Goal: Task Accomplishment & Management: Use online tool/utility

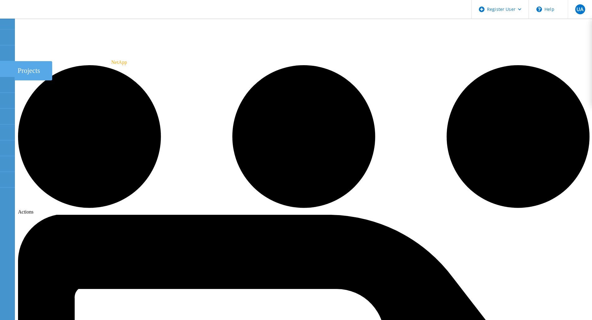
click at [7, 66] on icon at bounding box center [6, 69] width 7 height 6
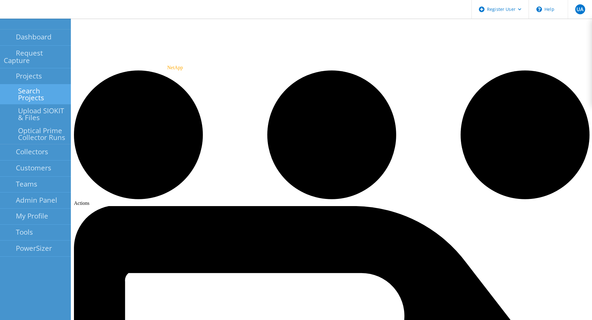
click at [34, 84] on link "Search Projects" at bounding box center [35, 94] width 71 height 20
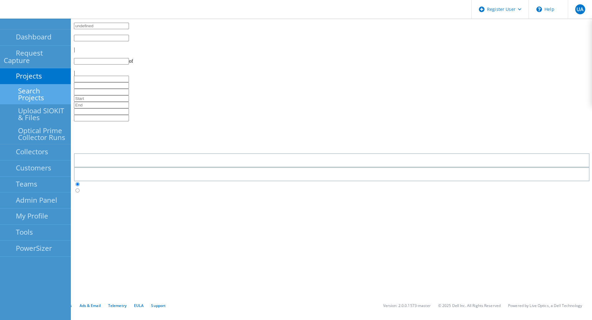
type input "1"
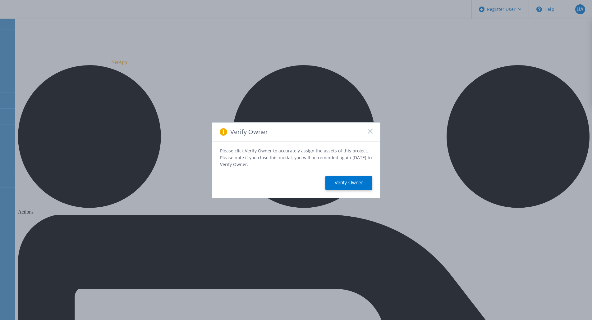
click at [368, 133] on icon at bounding box center [369, 131] width 5 height 5
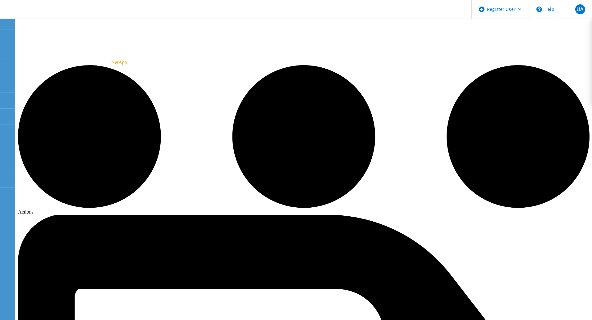
click at [580, 9] on span "UA" at bounding box center [579, 9] width 7 height 5
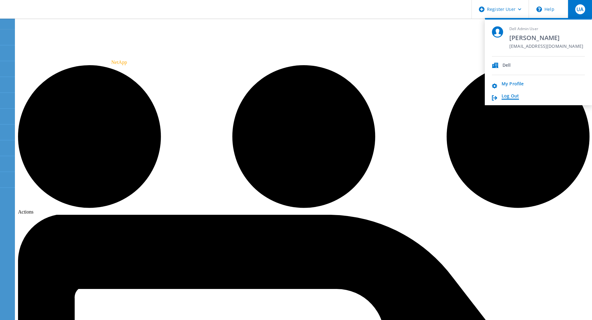
click at [513, 98] on link "Log Out" at bounding box center [509, 96] width 17 height 6
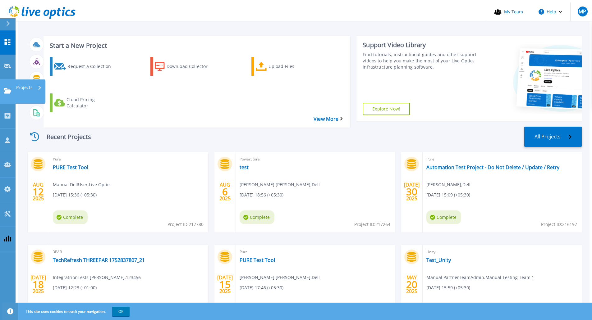
click at [8, 80] on link "Projects Projects" at bounding box center [8, 92] width 16 height 25
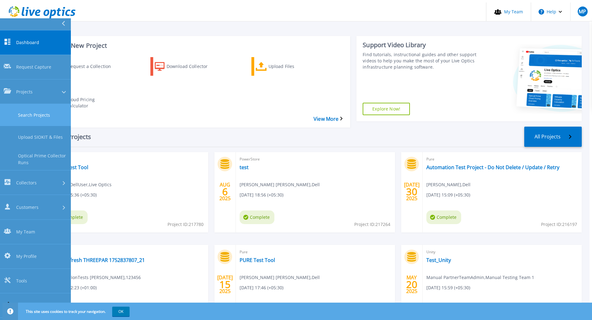
click at [38, 104] on link "Search Projects" at bounding box center [35, 115] width 71 height 22
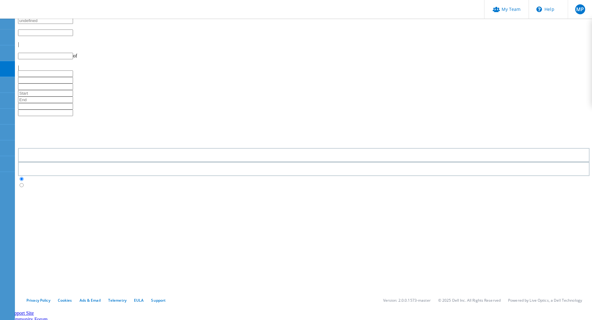
type input "1"
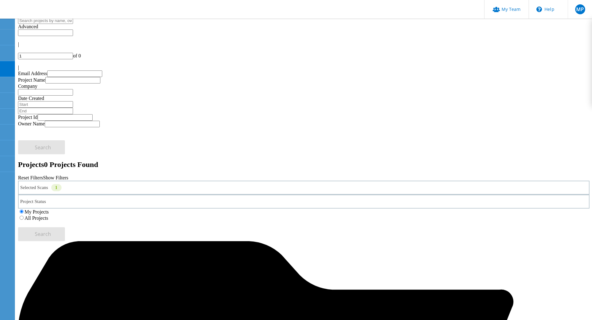
click at [65, 189] on icon at bounding box center [62, 190] width 3 height 2
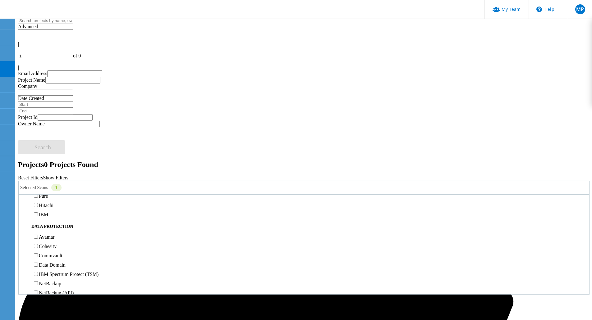
scroll to position [214, 0]
click at [48, 216] on label "All Projects" at bounding box center [37, 218] width 24 height 5
click at [24, 216] on input "All Projects" at bounding box center [22, 218] width 4 height 4
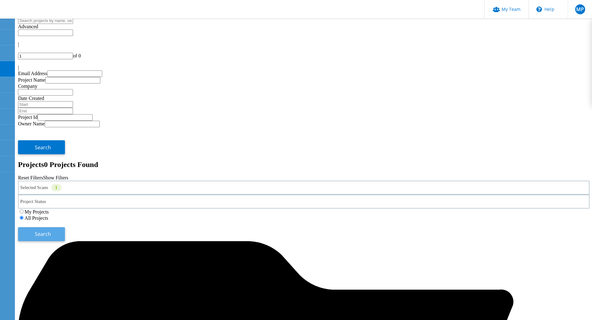
click at [51, 231] on span "Search" at bounding box center [43, 234] width 16 height 7
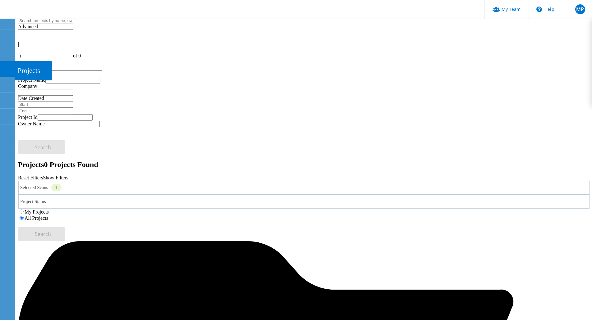
click at [21, 71] on div "Projects" at bounding box center [34, 70] width 38 height 19
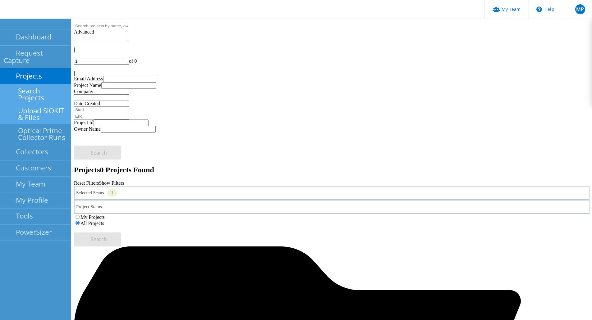
click at [56, 104] on link "Upload SIOKIT & Files" at bounding box center [35, 114] width 71 height 20
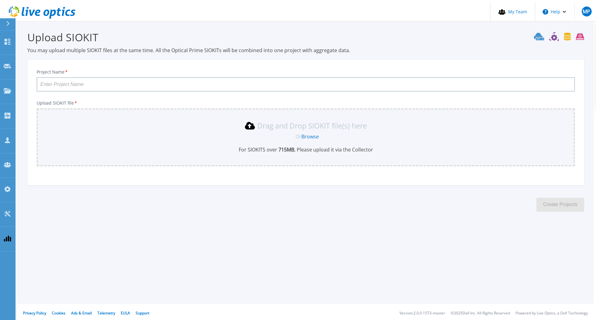
click at [181, 83] on input "Project Name *" at bounding box center [306, 84] width 539 height 14
type input "techrefresh endpoint test"
click at [310, 133] on link "Browse" at bounding box center [310, 136] width 17 height 7
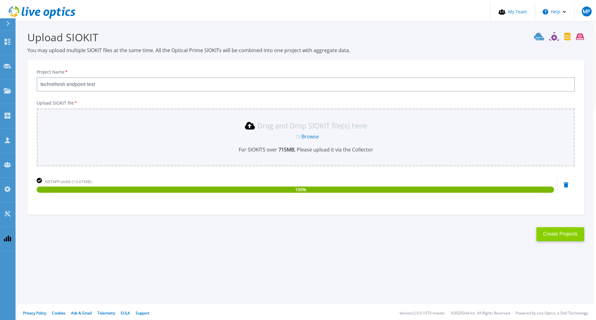
click at [565, 233] on button "Create Projects" at bounding box center [561, 234] width 48 height 14
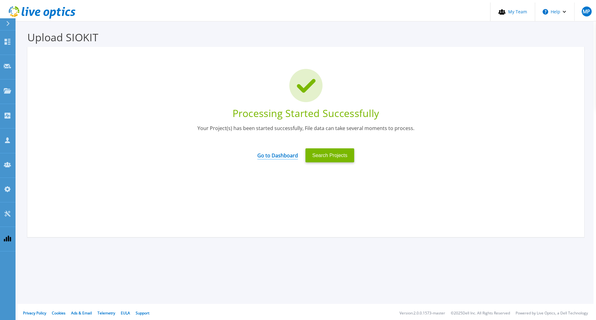
click at [269, 153] on link "Go to Dashboard" at bounding box center [277, 154] width 41 height 12
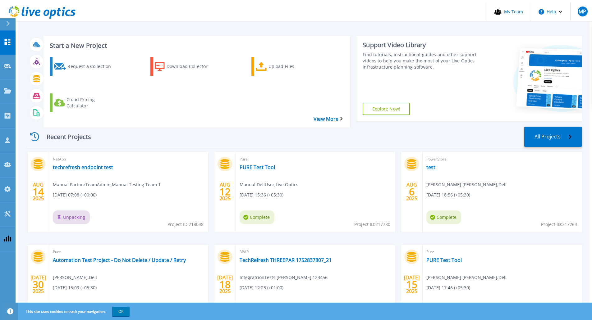
drag, startPoint x: 97, startPoint y: 149, endPoint x: 150, endPoint y: 146, distance: 52.9
click at [150, 152] on div "NetApp techrefresh endpoint test Manual PartnerTeamAdmin , Manual Testing Team …" at bounding box center [128, 192] width 159 height 80
click at [100, 164] on link "techrefresh endpoint test" at bounding box center [83, 167] width 60 height 6
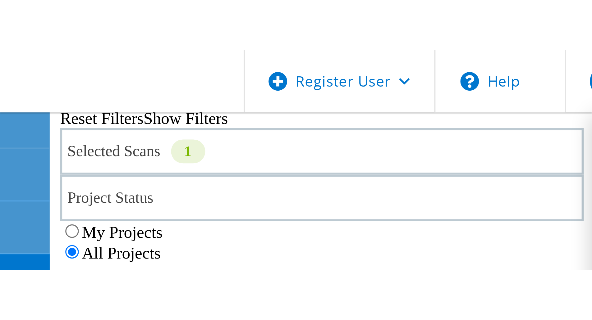
scroll to position [148, 0]
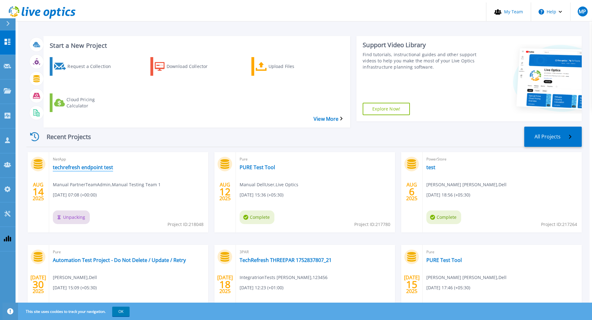
click at [75, 164] on link "techrefresh endpoint test" at bounding box center [83, 167] width 60 height 6
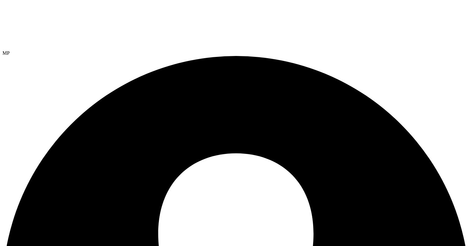
copy span "218048"
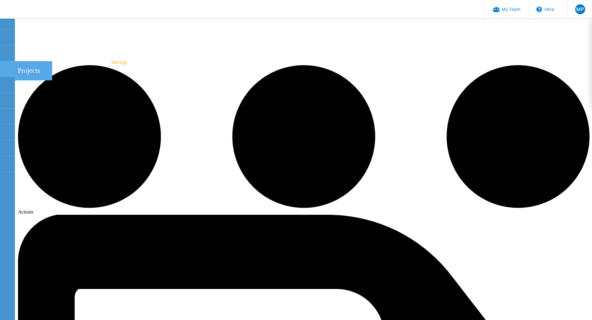
click at [5, 71] on div at bounding box center [6, 69] width 7 height 7
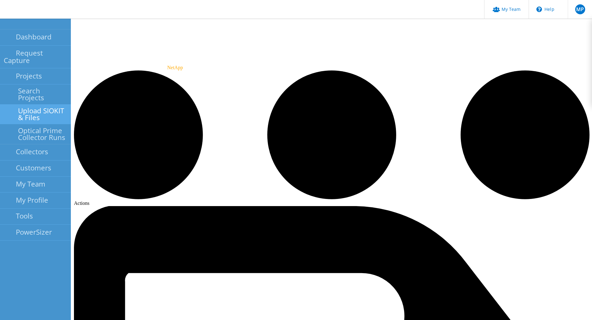
click at [48, 104] on link "Upload SIOKIT & Files" at bounding box center [35, 114] width 71 height 20
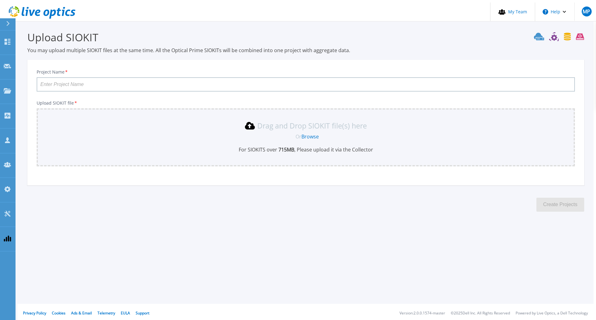
click at [225, 83] on input "Project Name *" at bounding box center [306, 84] width 539 height 14
type input "techrefresh endpoint test"
click at [315, 133] on link "Browse" at bounding box center [310, 136] width 17 height 7
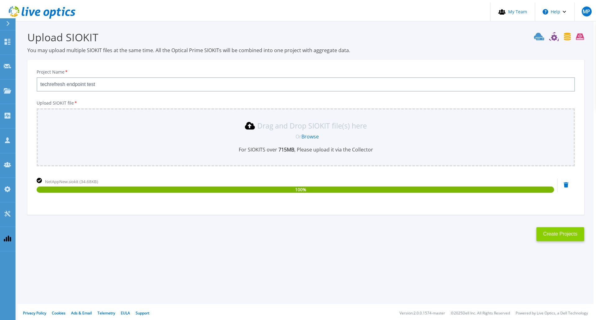
click at [563, 232] on button "Create Projects" at bounding box center [561, 234] width 48 height 14
